Goal: Task Accomplishment & Management: Manage account settings

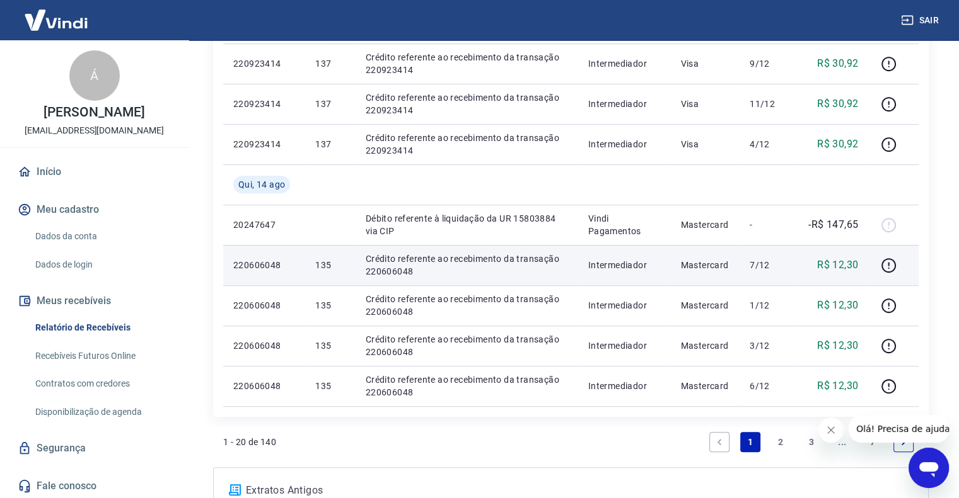
scroll to position [933, 0]
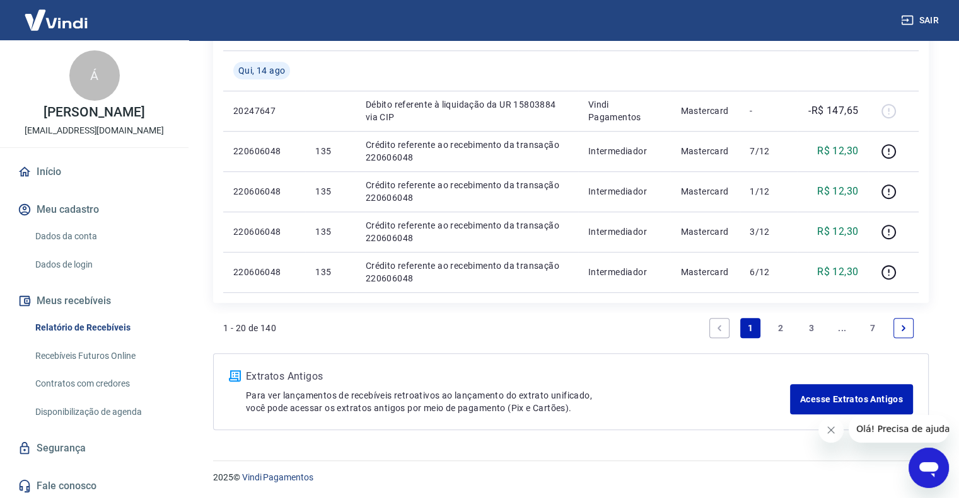
click at [778, 326] on link "2" at bounding box center [780, 328] width 20 height 20
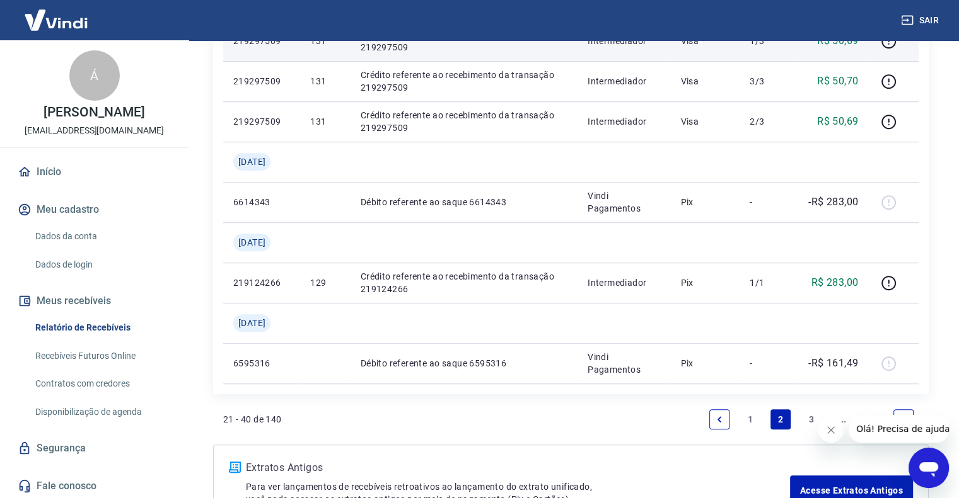
scroll to position [974, 0]
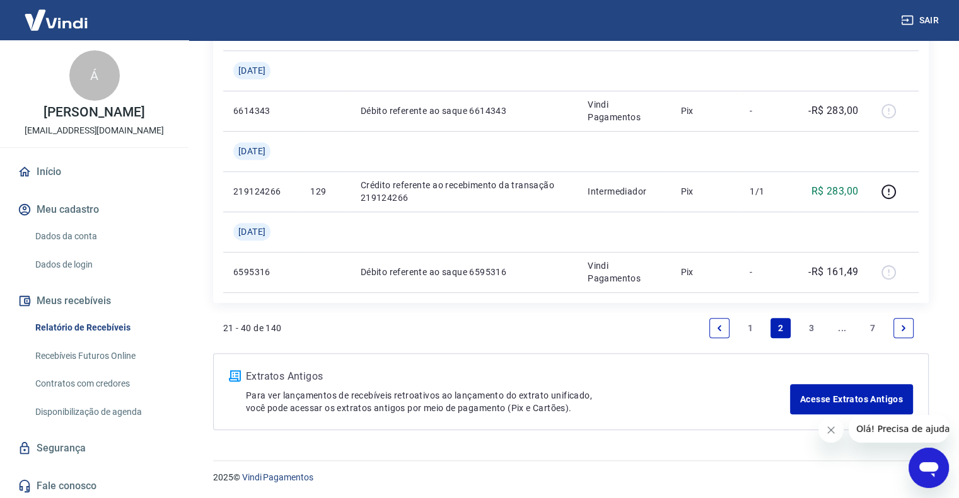
click at [748, 327] on link "1" at bounding box center [750, 328] width 20 height 20
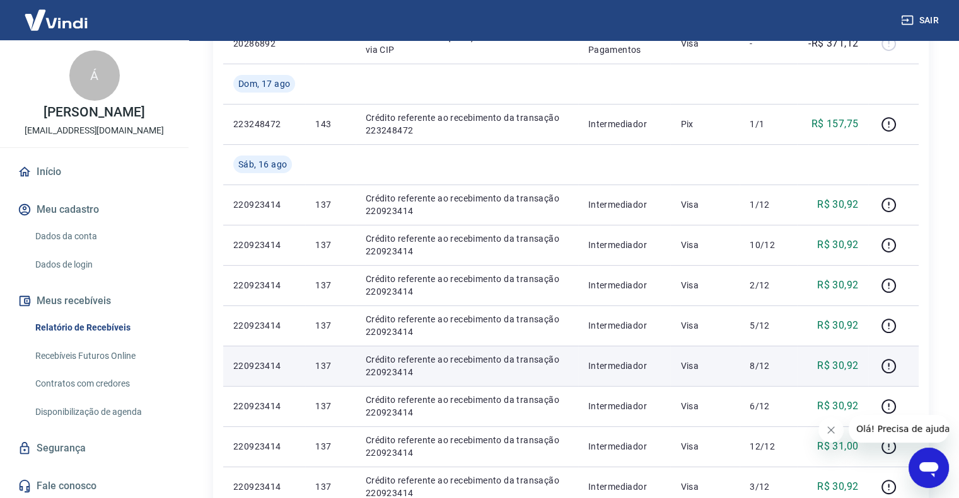
scroll to position [252, 0]
